Goal: Check status

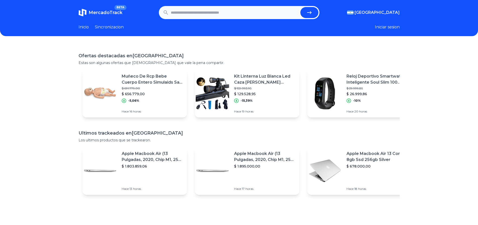
click at [178, 12] on input "text" at bounding box center [234, 12] width 127 height 11
paste input "**********"
click at [311, 12] on icon "submit" at bounding box center [309, 13] width 6 height 6
type input "*******"
